Goal: Find specific page/section: Find specific page/section

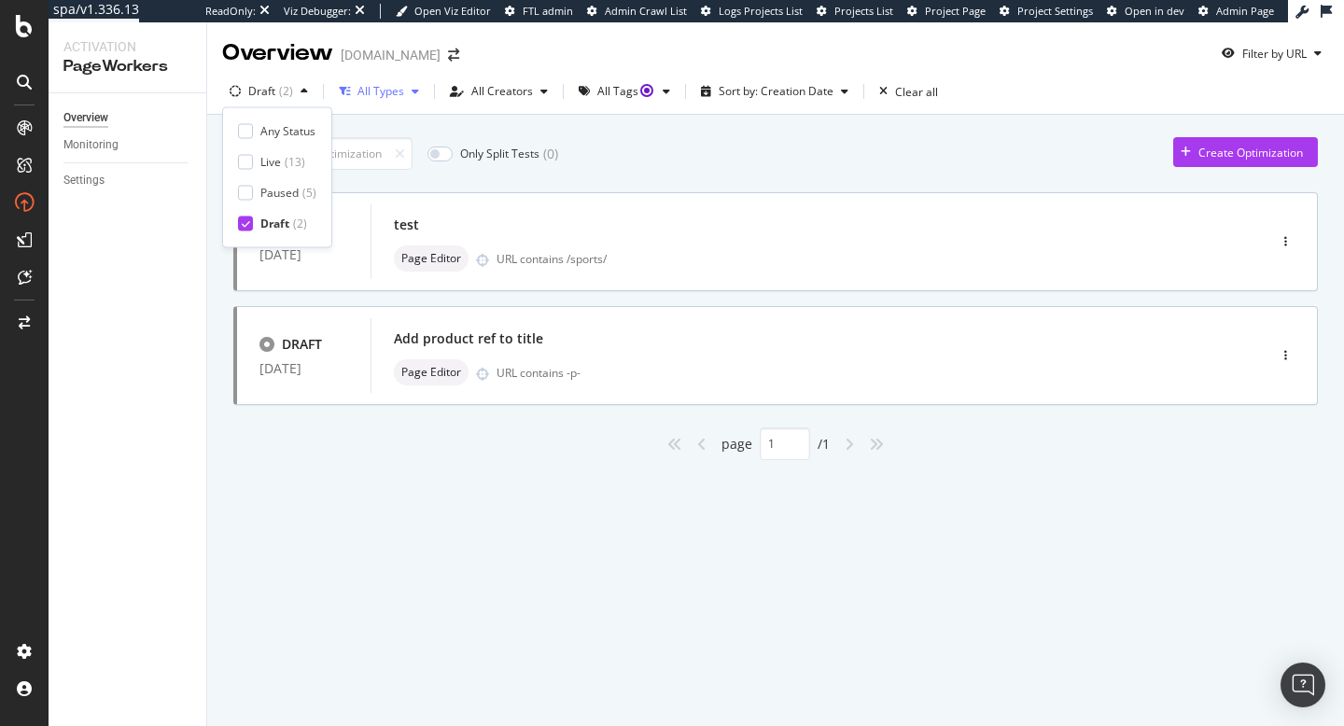
click at [380, 91] on div "All Types" at bounding box center [381, 91] width 47 height 11
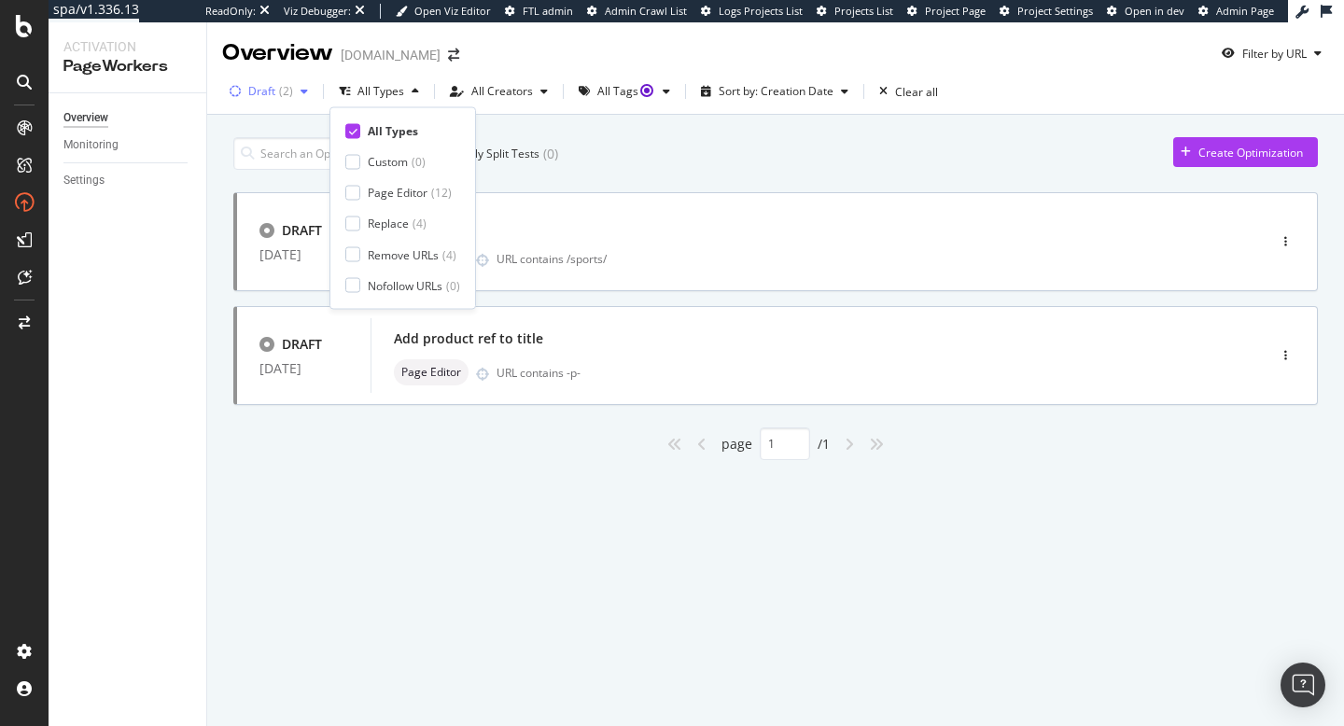
click at [290, 91] on div "( 2 )" at bounding box center [286, 91] width 14 height 11
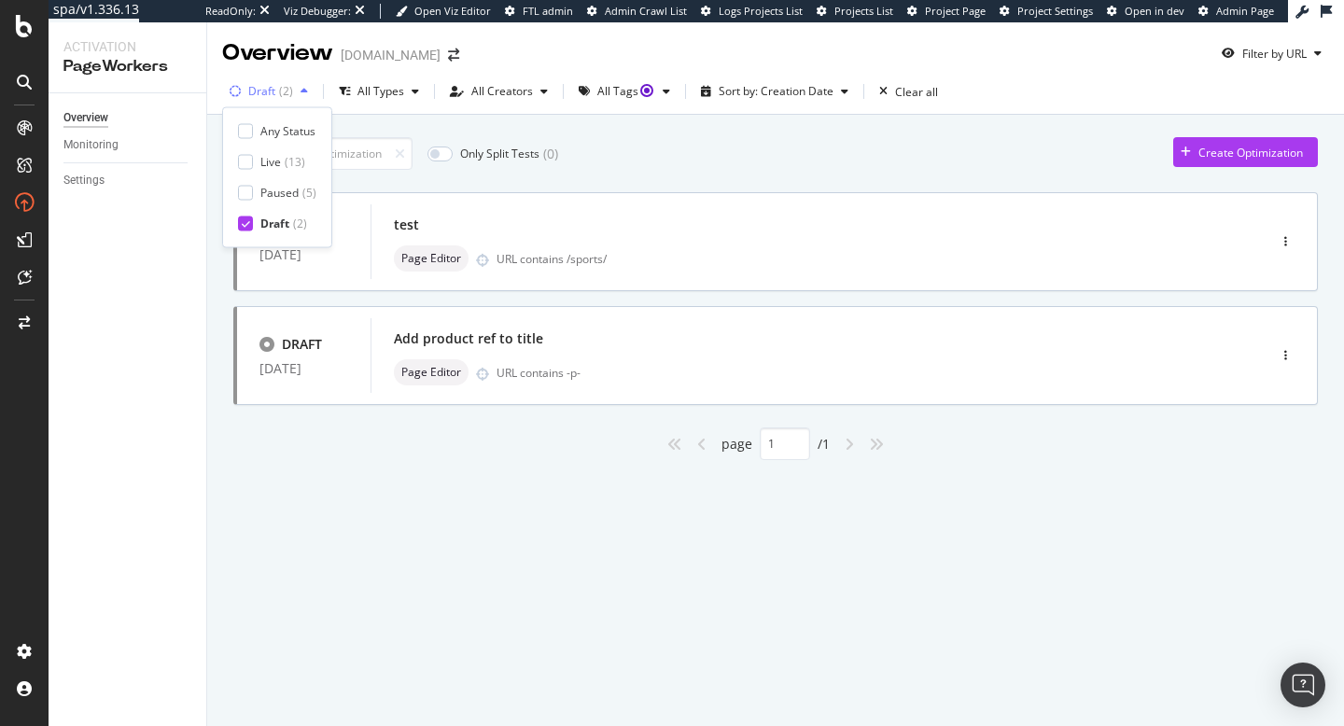
click at [304, 90] on icon "button" at bounding box center [304, 91] width 7 height 11
click at [383, 95] on div "All Types" at bounding box center [381, 91] width 47 height 11
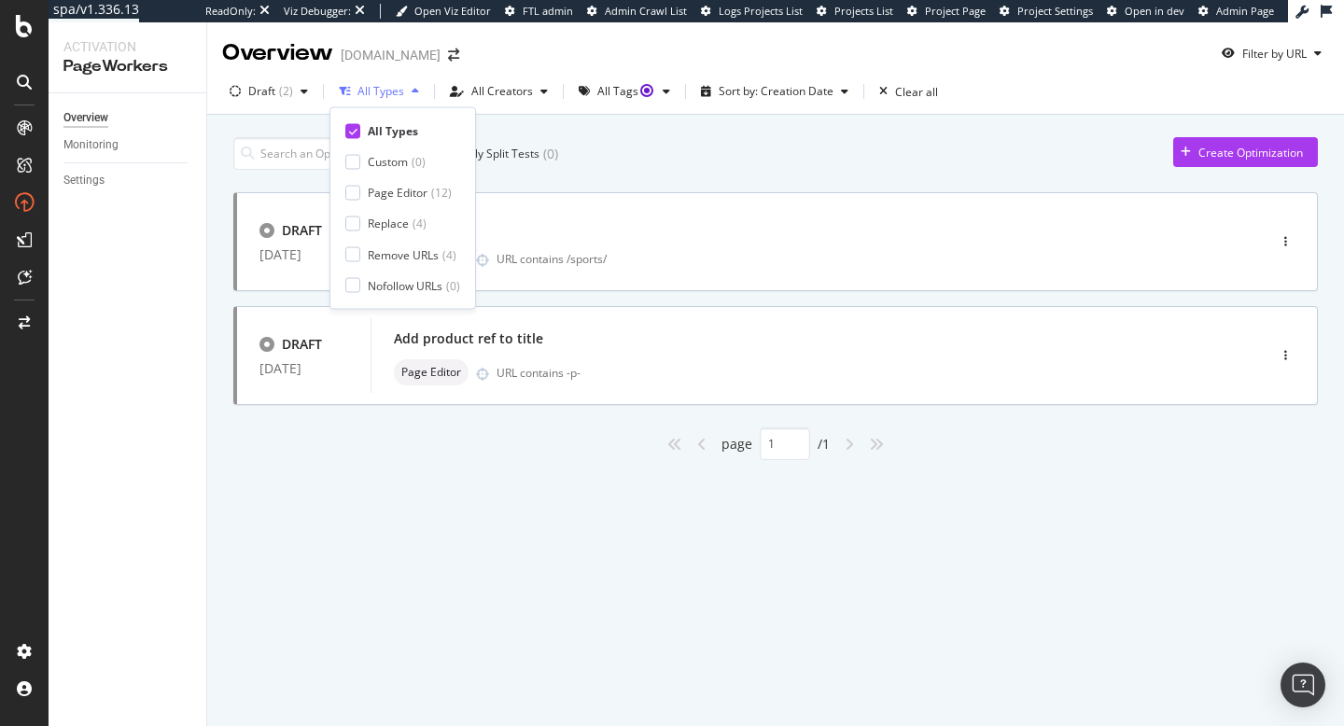
click at [383, 95] on div "All Types" at bounding box center [381, 91] width 47 height 11
click at [383, 93] on div "All Types" at bounding box center [381, 91] width 47 height 11
click at [316, 504] on div "Only Split Tests ( 0 ) Create Optimization DRAFT [DATE] test Page Editor URL co…" at bounding box center [775, 320] width 1137 height 411
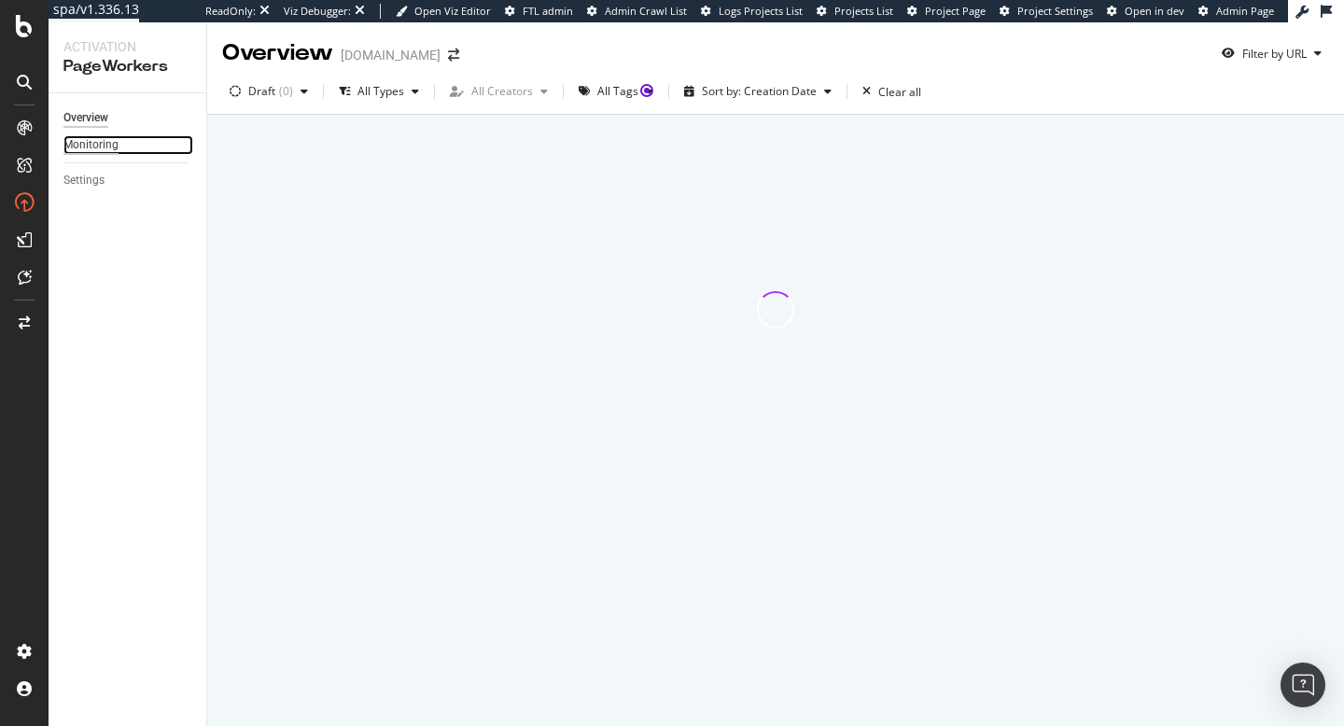
click at [113, 139] on div "Monitoring" at bounding box center [90, 145] width 55 height 20
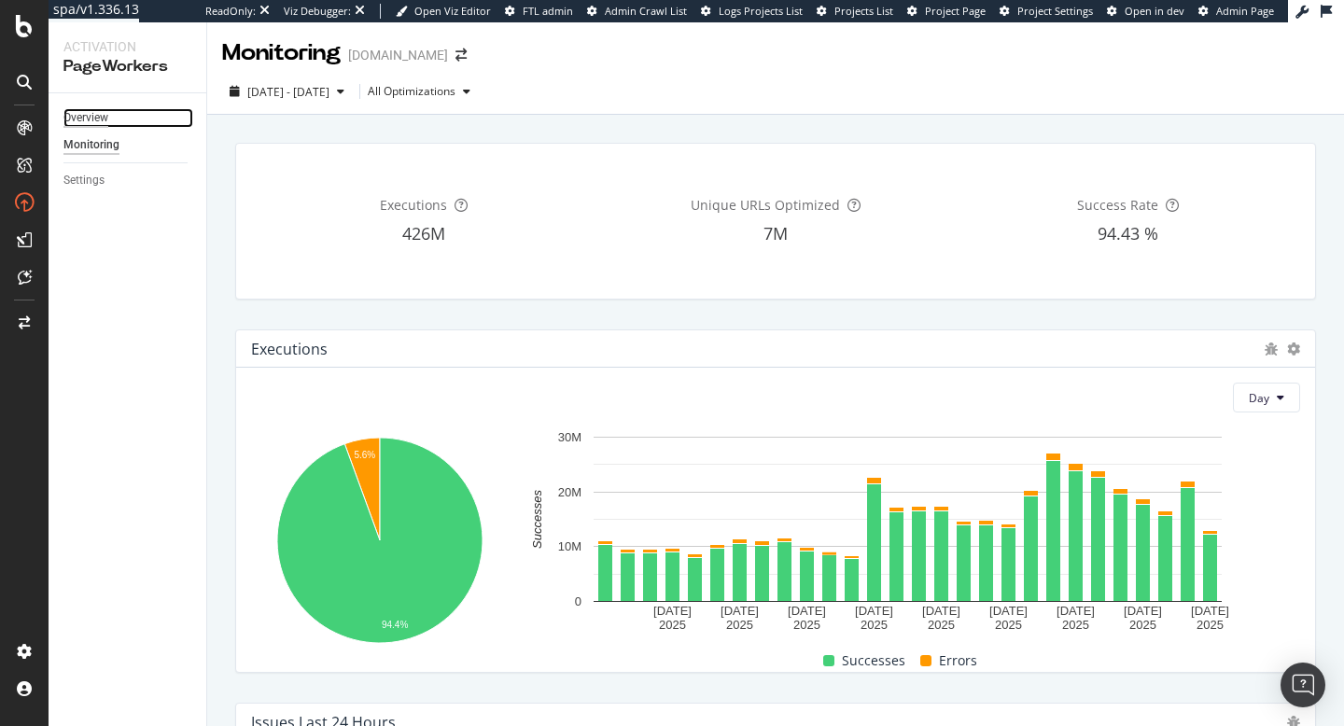
click at [92, 116] on div "Overview" at bounding box center [85, 118] width 45 height 20
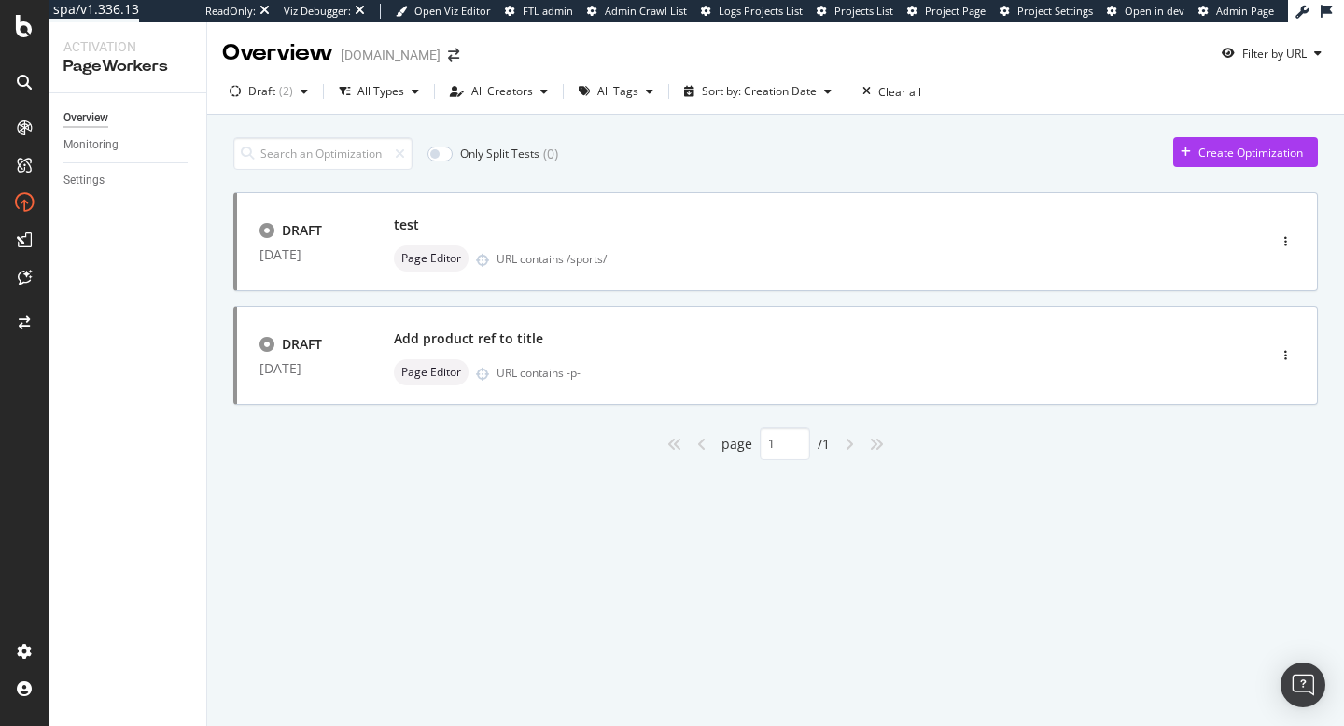
click at [384, 92] on div "All Types" at bounding box center [381, 91] width 47 height 11
click at [293, 93] on div "button" at bounding box center [304, 91] width 22 height 11
click at [386, 86] on div "All Types" at bounding box center [381, 91] width 47 height 11
click at [218, 195] on div "Only Split Tests ( 0 ) Create Optimization DRAFT [DATE] test Page Editor URL co…" at bounding box center [775, 320] width 1137 height 411
